Goal: Information Seeking & Learning: Learn about a topic

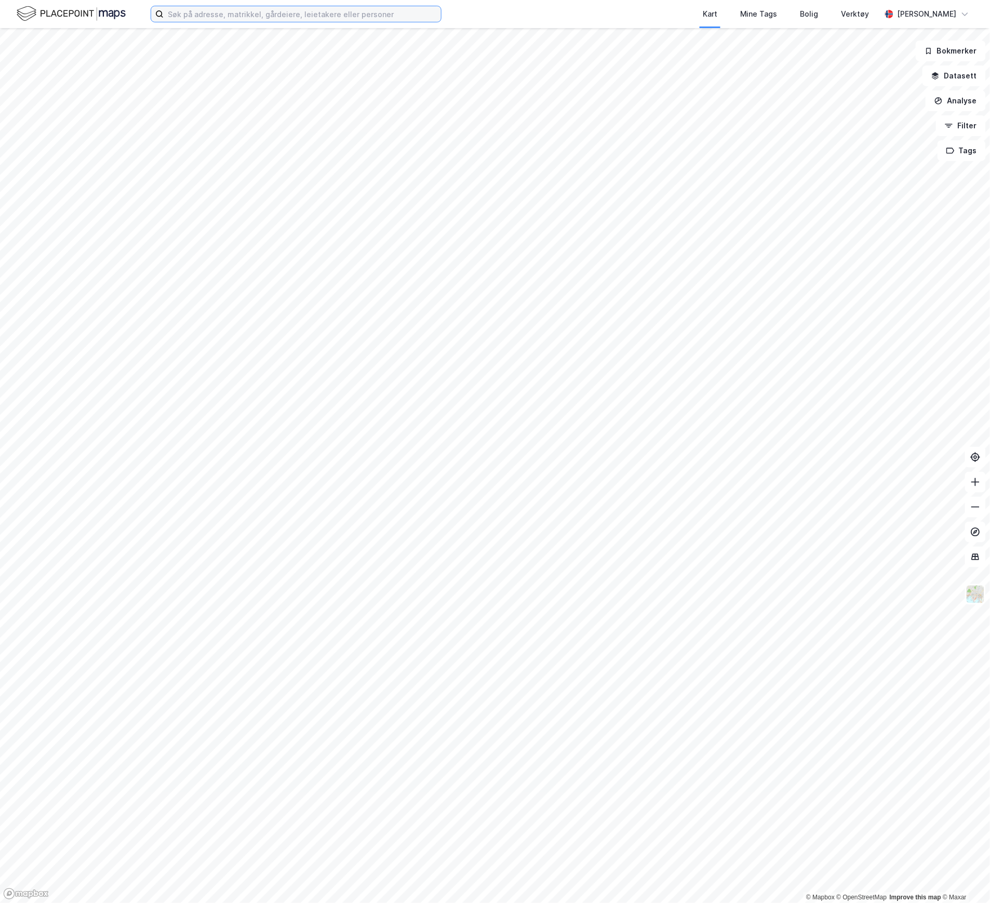
click at [219, 19] on input at bounding box center [303, 14] width 278 height 16
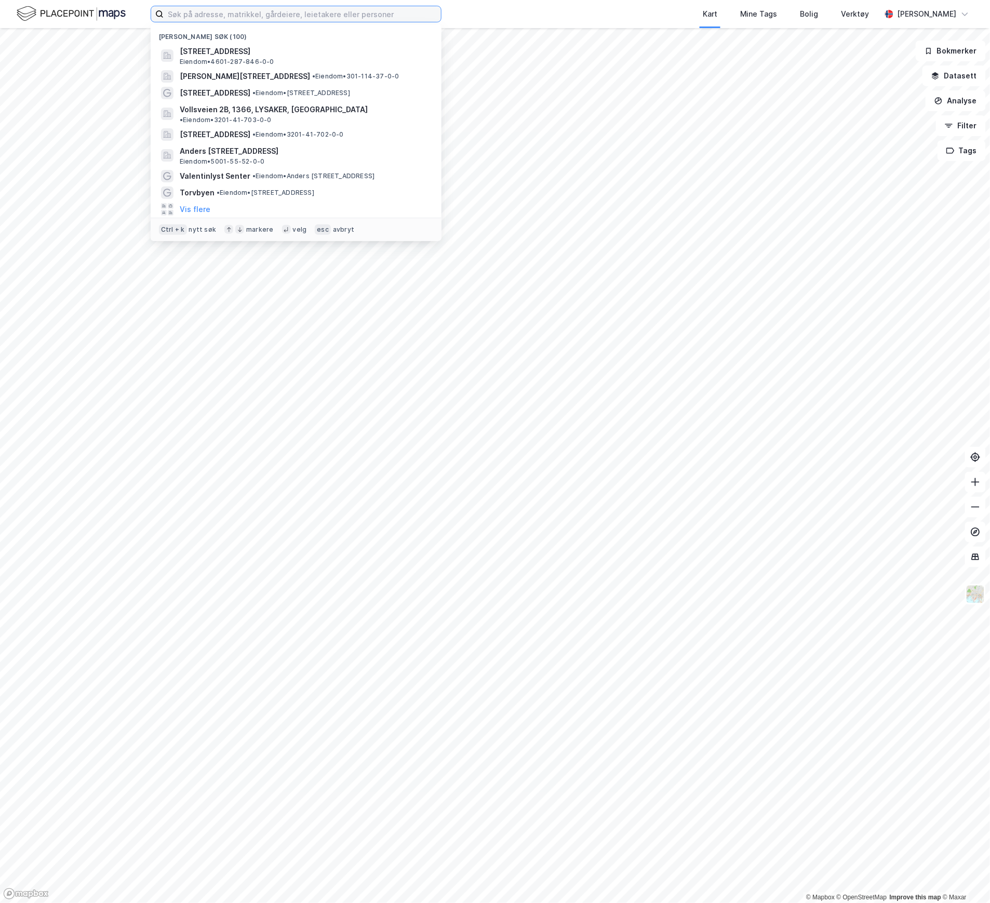
paste input "[STREET_ADDRESS]"
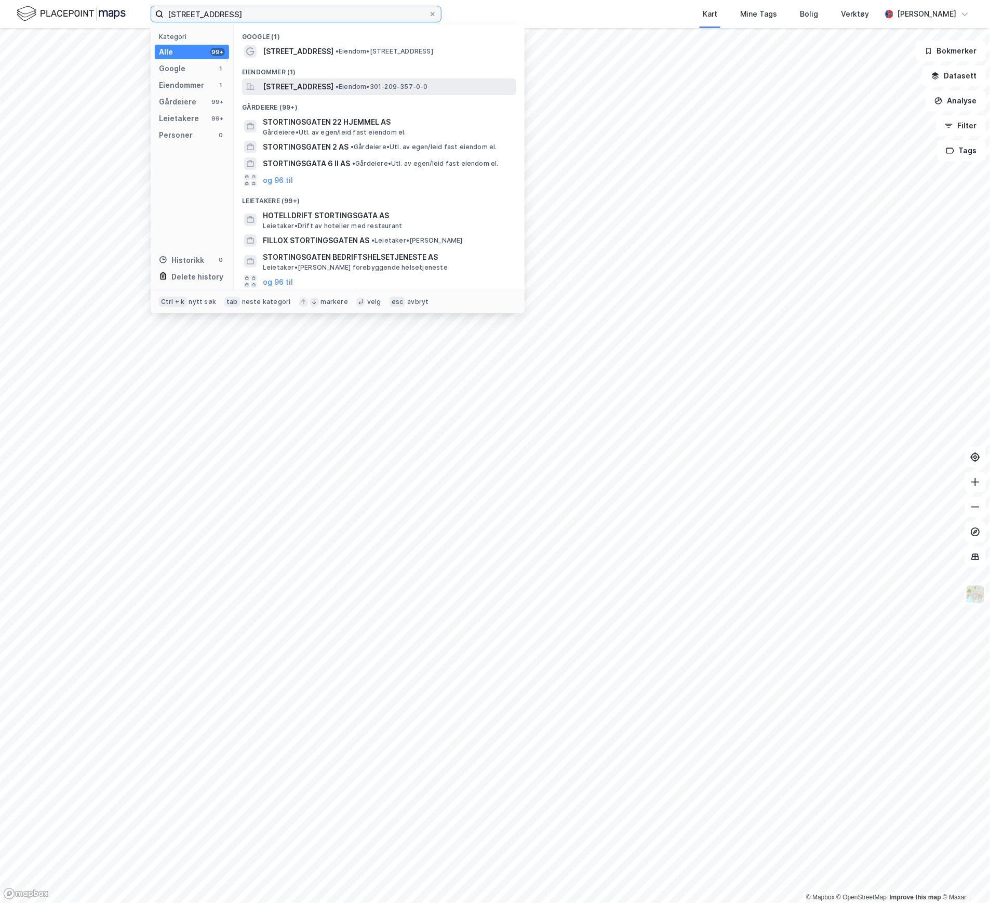
type input "[STREET_ADDRESS]"
click at [334, 89] on span "[STREET_ADDRESS]" at bounding box center [298, 87] width 71 height 12
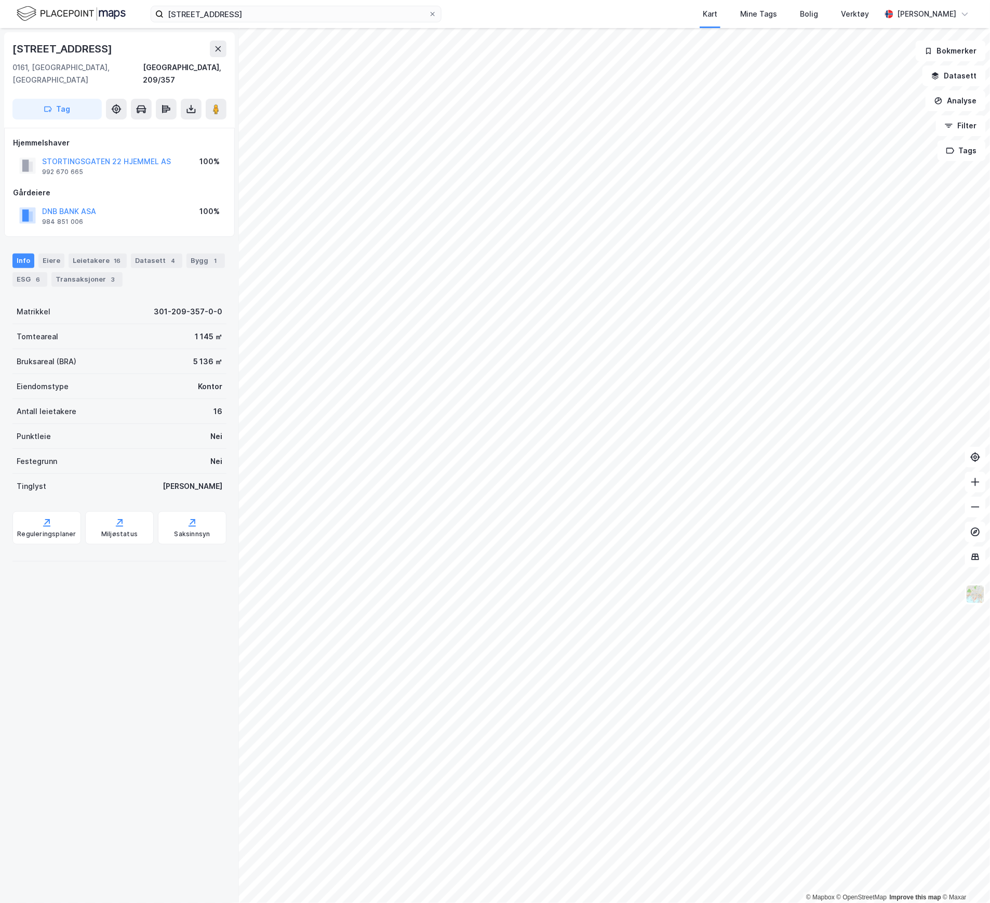
click at [67, 279] on div "Info [PERSON_NAME] 16 Datasett 4 Bygg 1 ESG 6 Transaksjoner 3" at bounding box center [119, 266] width 239 height 50
click at [47, 272] on div "ESG 6" at bounding box center [29, 279] width 35 height 15
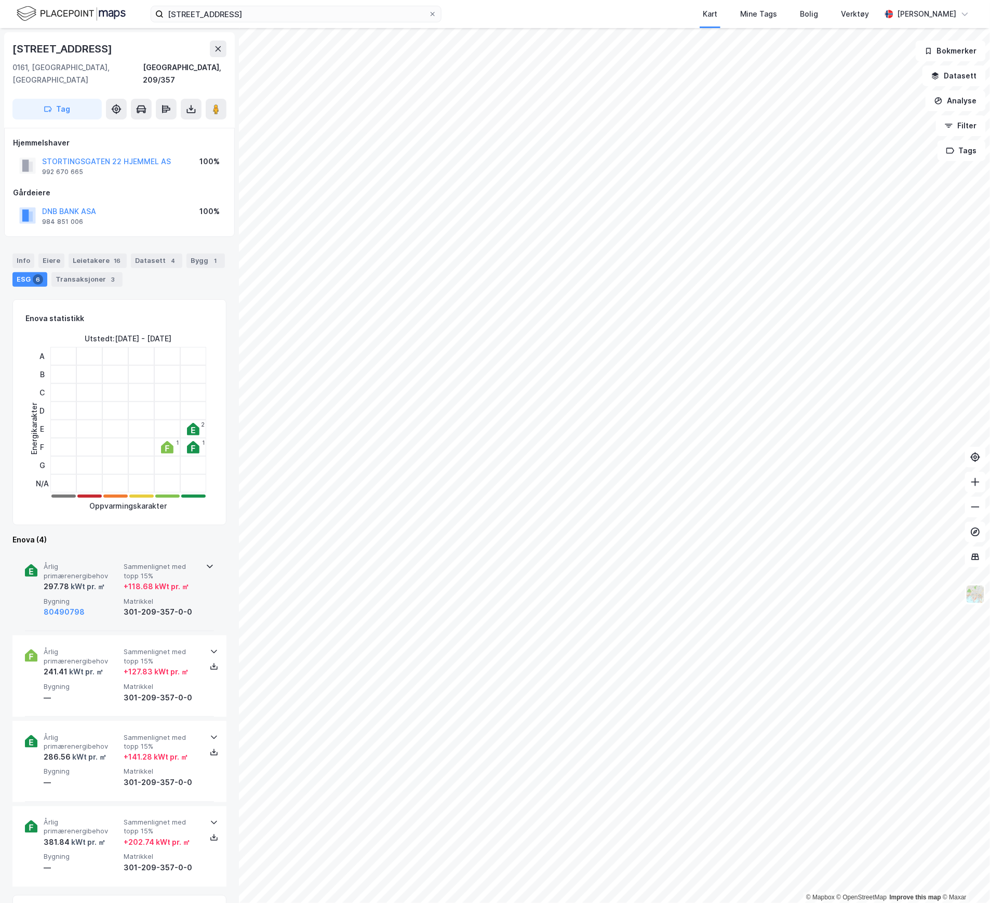
click at [79, 564] on span "Årlig primærenergibehov" at bounding box center [82, 571] width 76 height 18
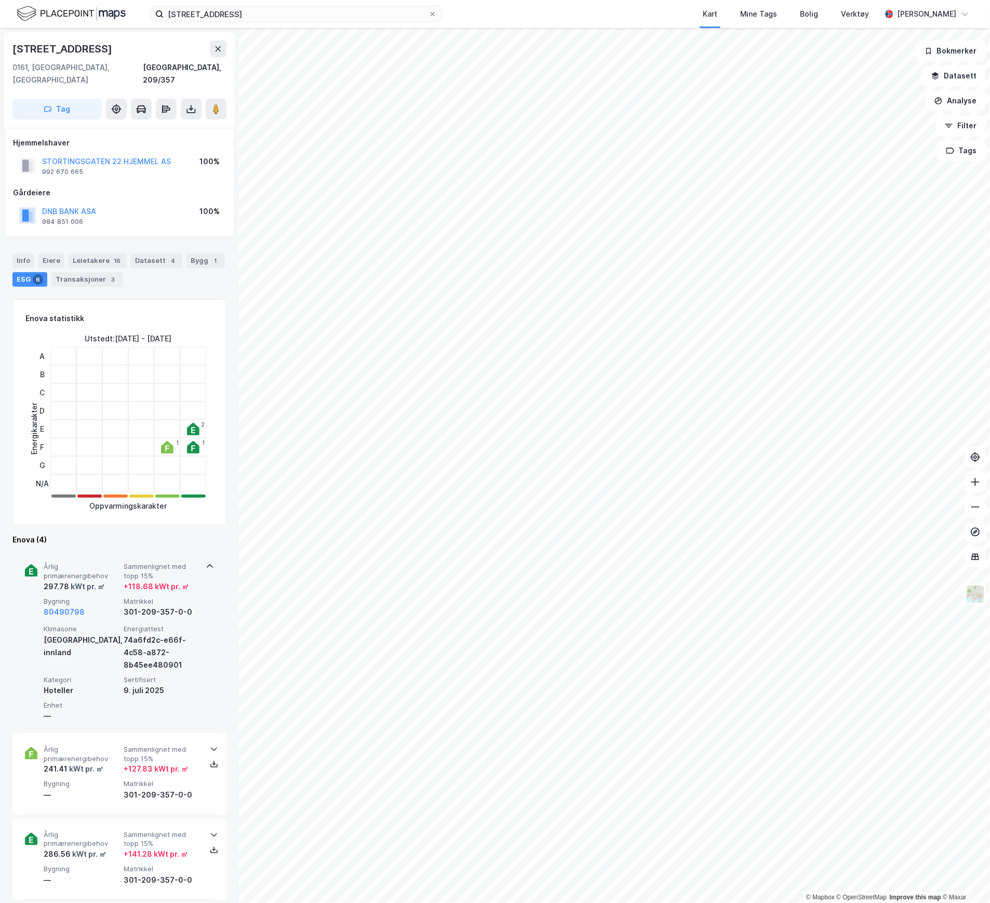
click at [79, 564] on span "Årlig primærenergibehov" at bounding box center [82, 571] width 76 height 18
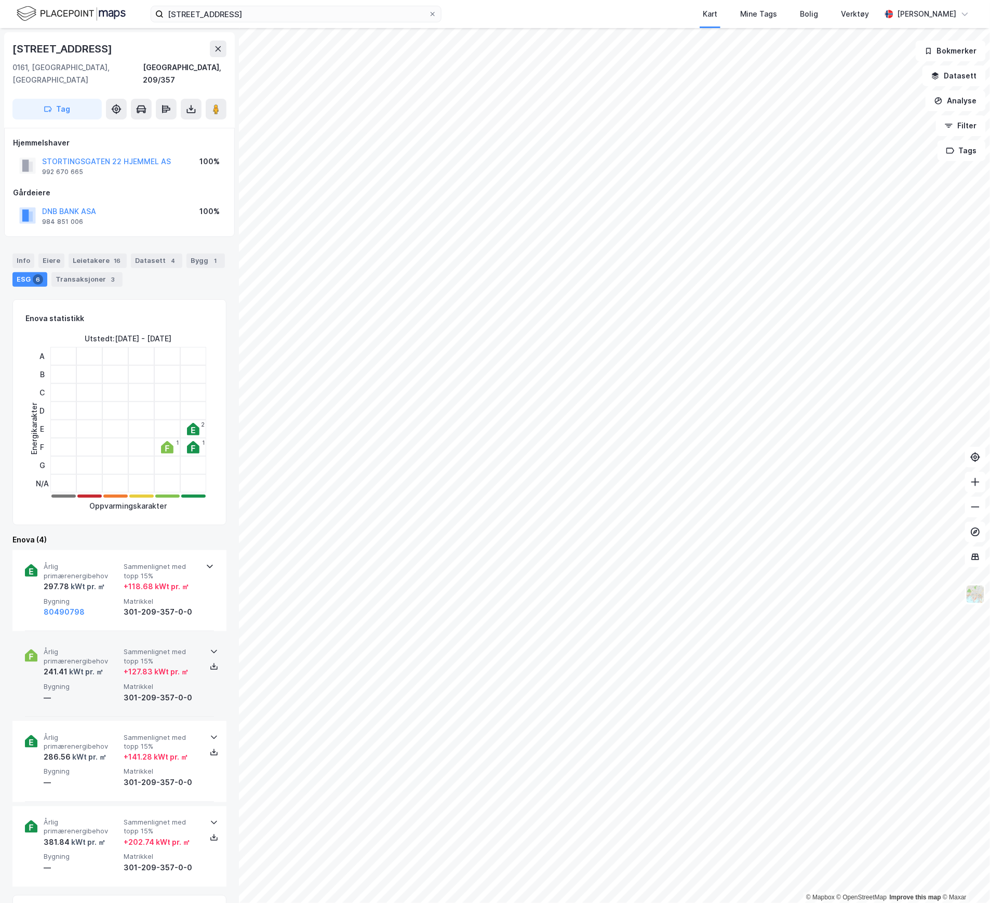
click at [109, 648] on span "Årlig primærenergibehov" at bounding box center [82, 657] width 76 height 18
click at [98, 692] on div "—" at bounding box center [82, 698] width 76 height 12
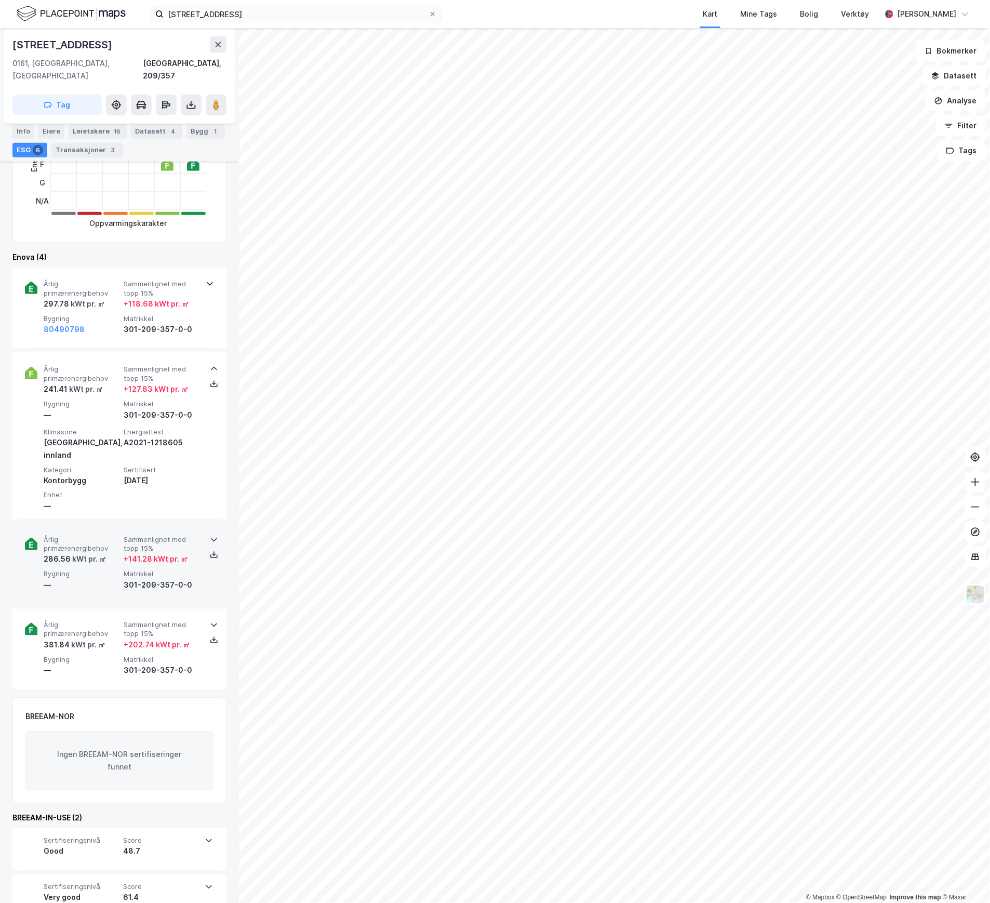
scroll to position [284, 0]
click at [130, 844] on div "48.7" at bounding box center [160, 850] width 75 height 12
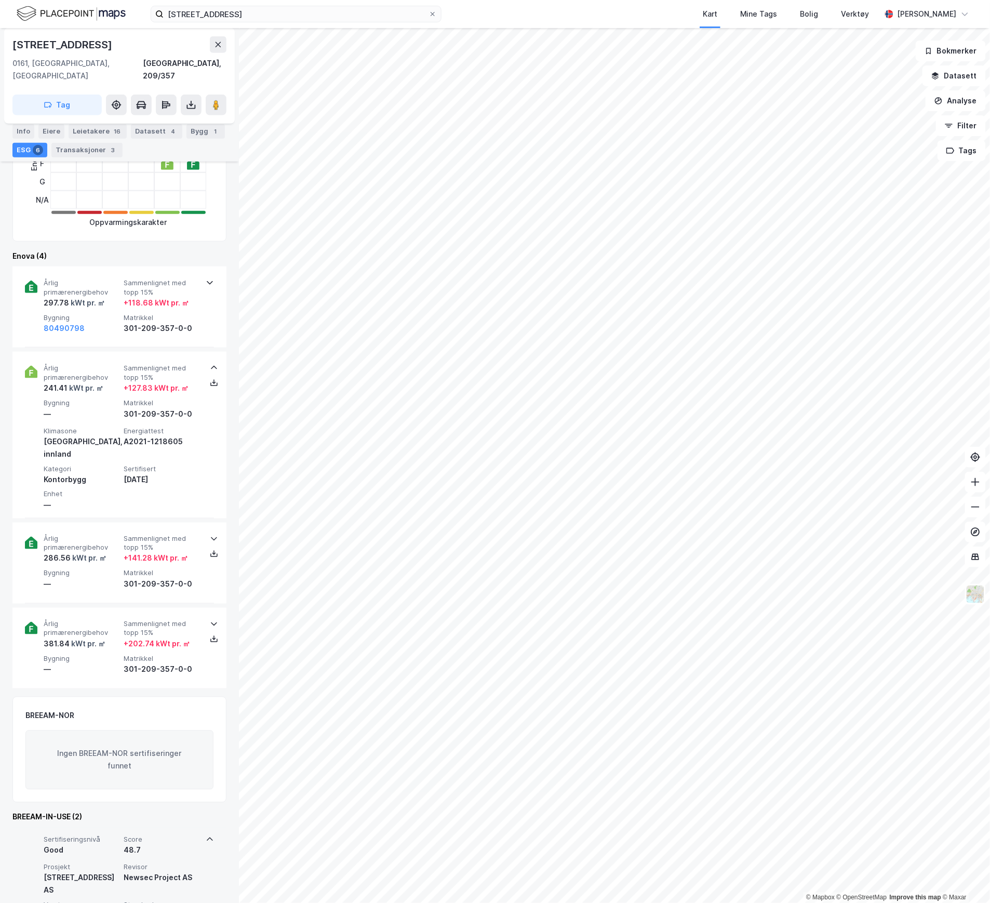
click at [130, 844] on div "48.7" at bounding box center [162, 850] width 76 height 12
click at [131, 891] on div "61.4" at bounding box center [160, 897] width 75 height 12
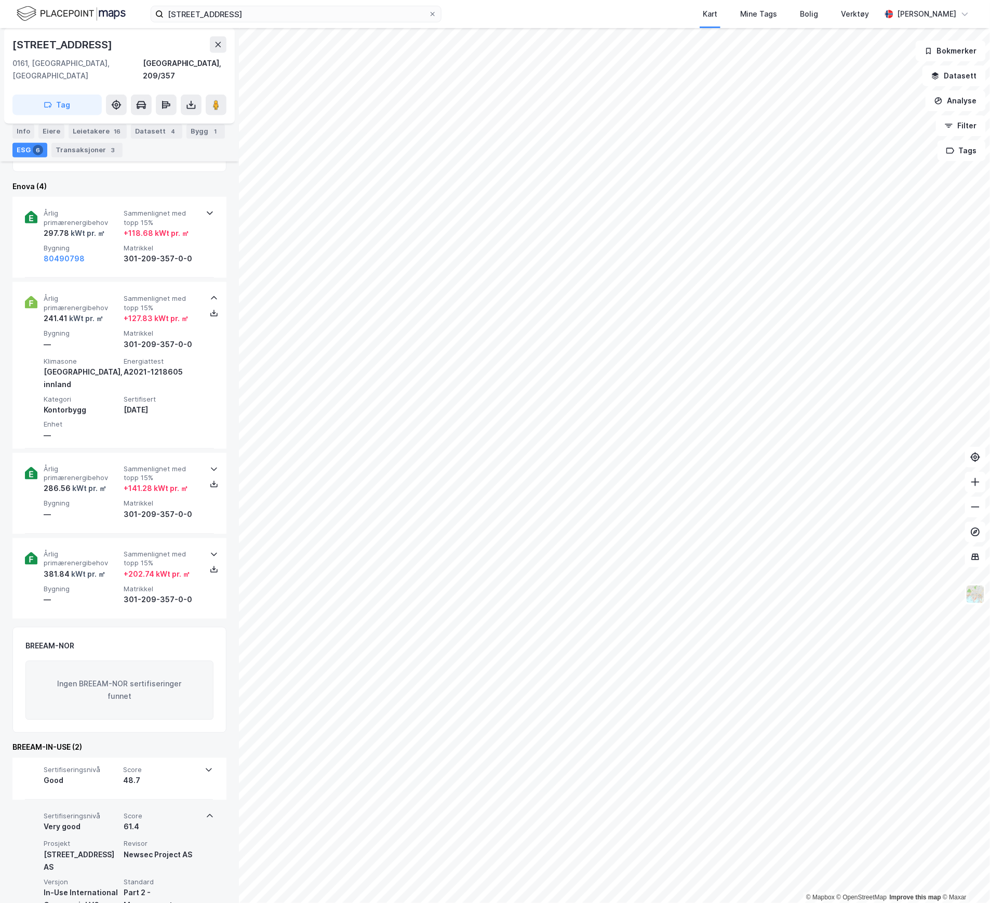
scroll to position [381, 0]
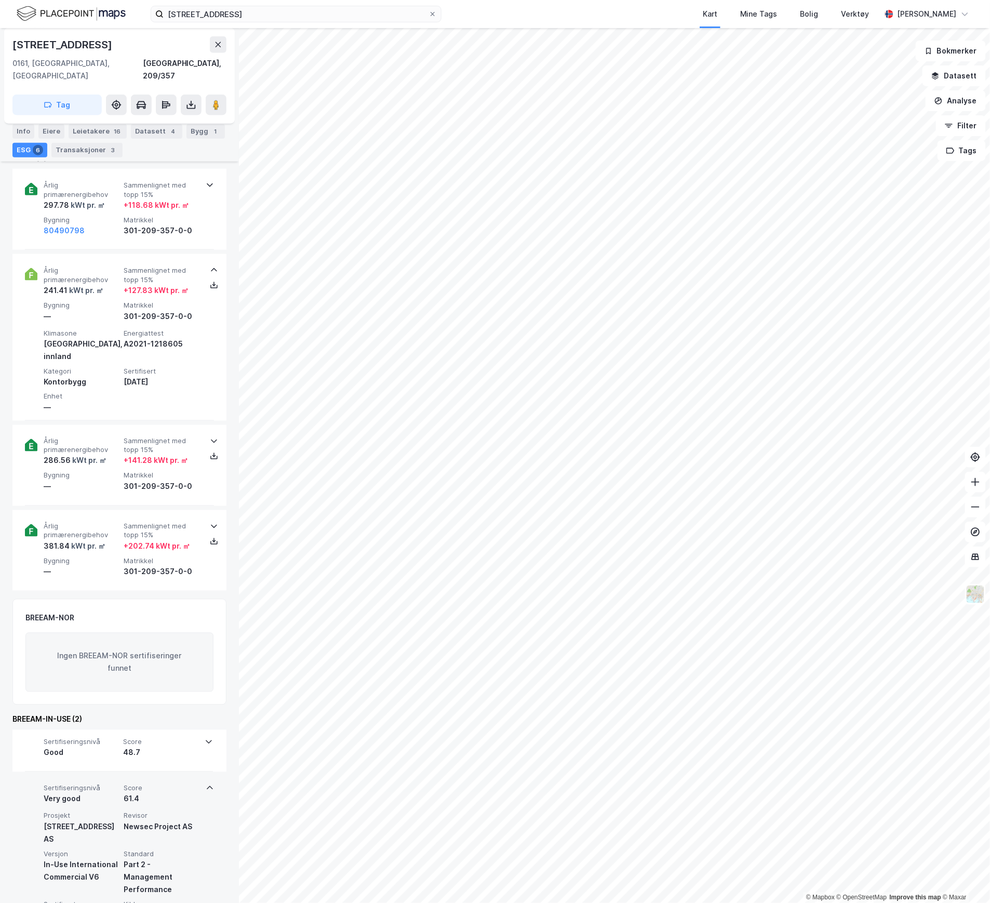
click at [161, 812] on div "Prosjekt Stortingsgata 22 AS Revisor Newsec Project AS Versjon In-Use Internati…" at bounding box center [122, 867] width 156 height 110
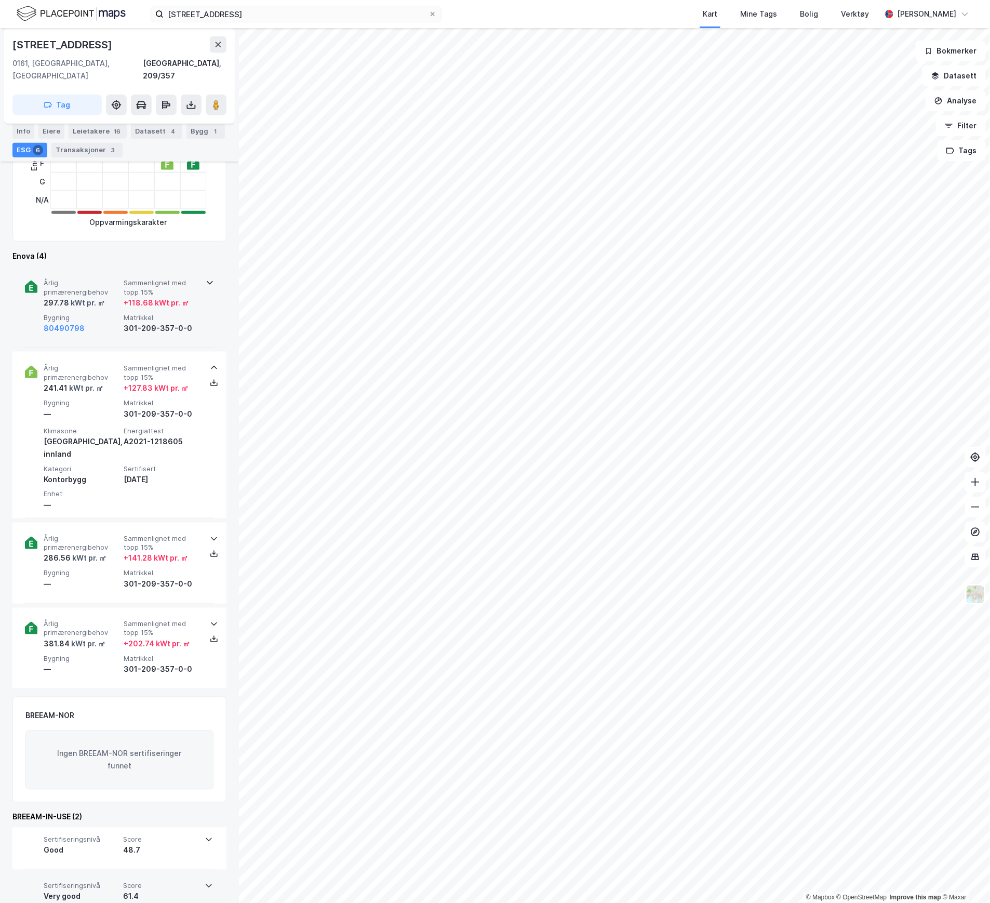
click at [117, 297] on div "297.78 kWt pr. ㎡" at bounding box center [82, 303] width 76 height 12
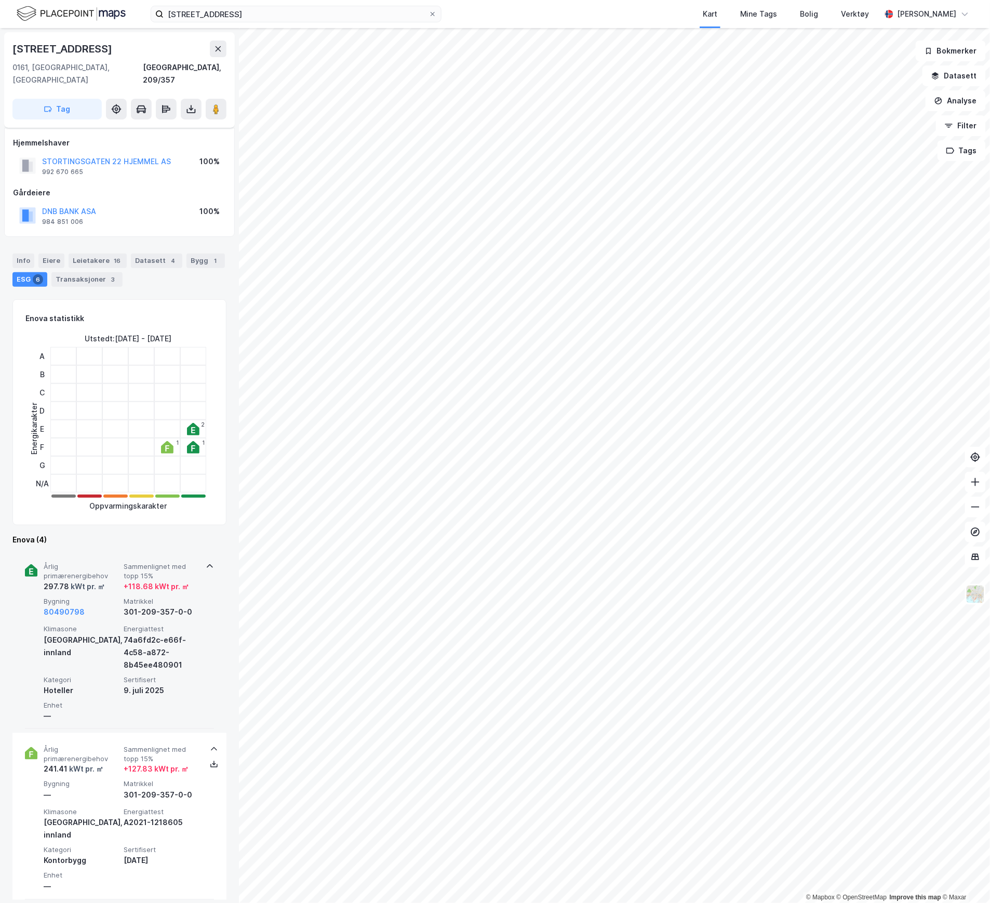
scroll to position [277, 0]
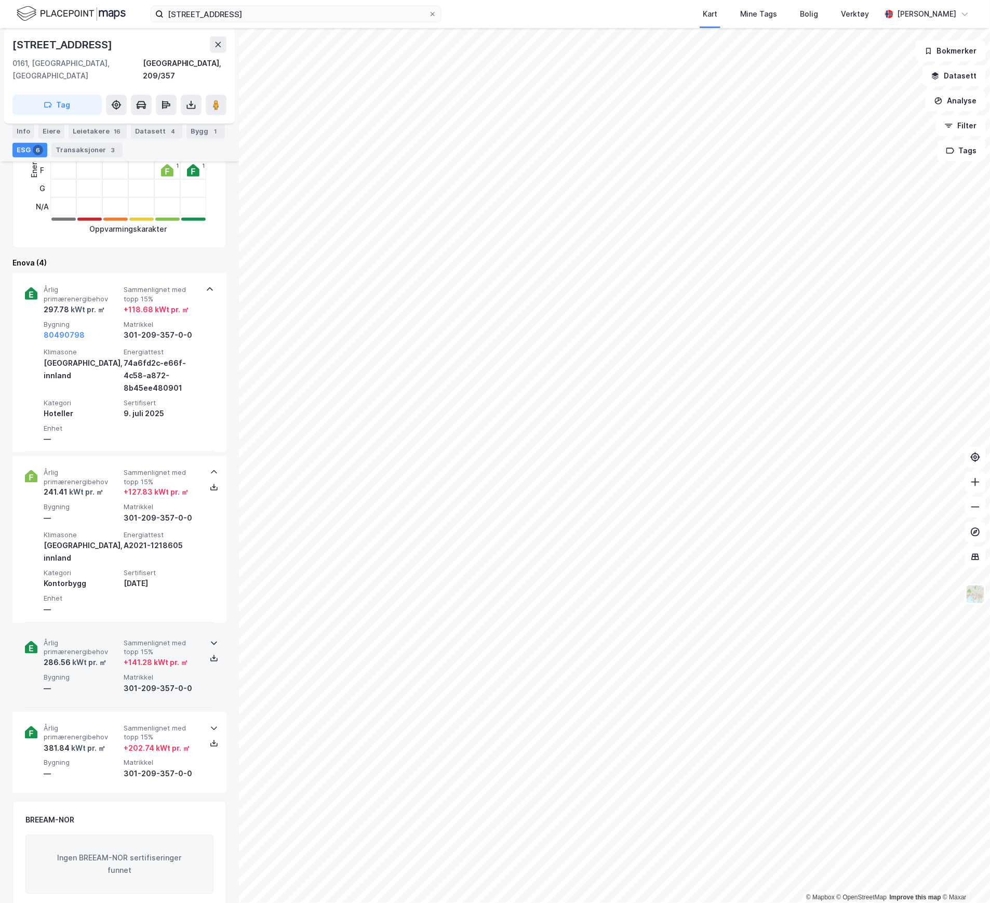
click at [110, 683] on div "—" at bounding box center [82, 689] width 76 height 12
